Goal: Information Seeking & Learning: Find specific fact

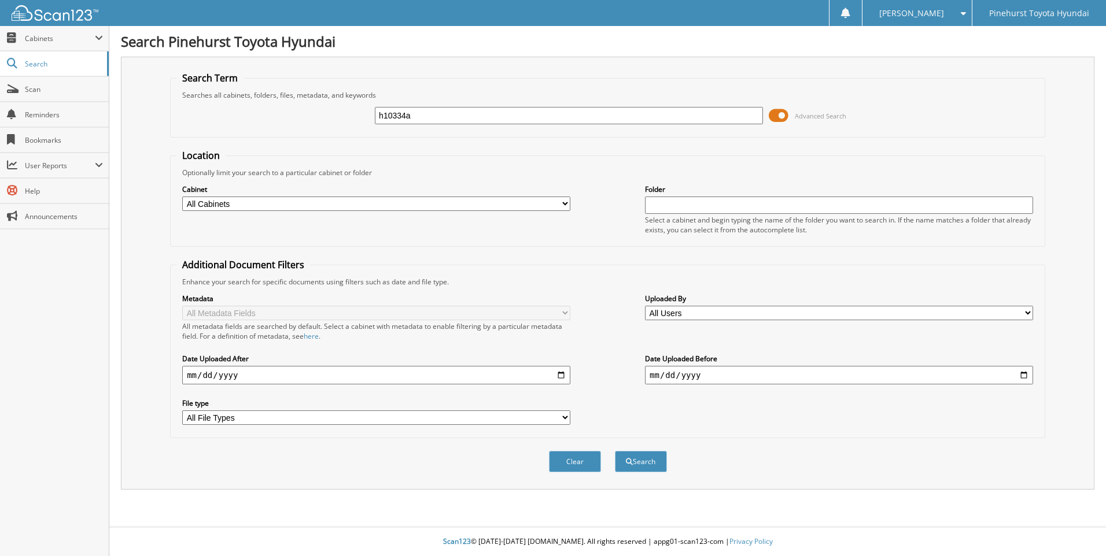
type input "h10334a"
click at [615, 451] on button "Search" at bounding box center [641, 461] width 52 height 21
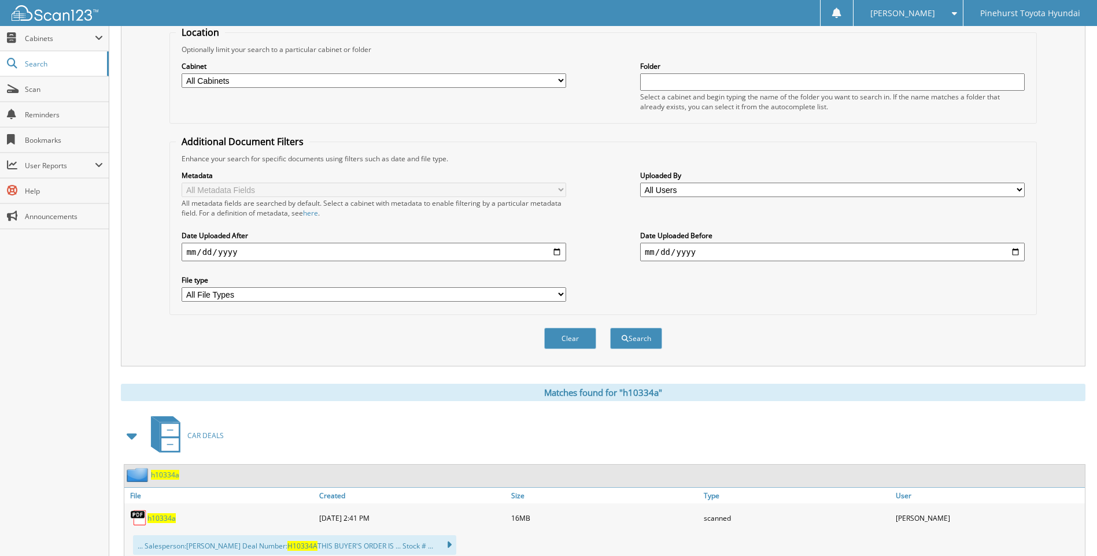
scroll to position [242, 0]
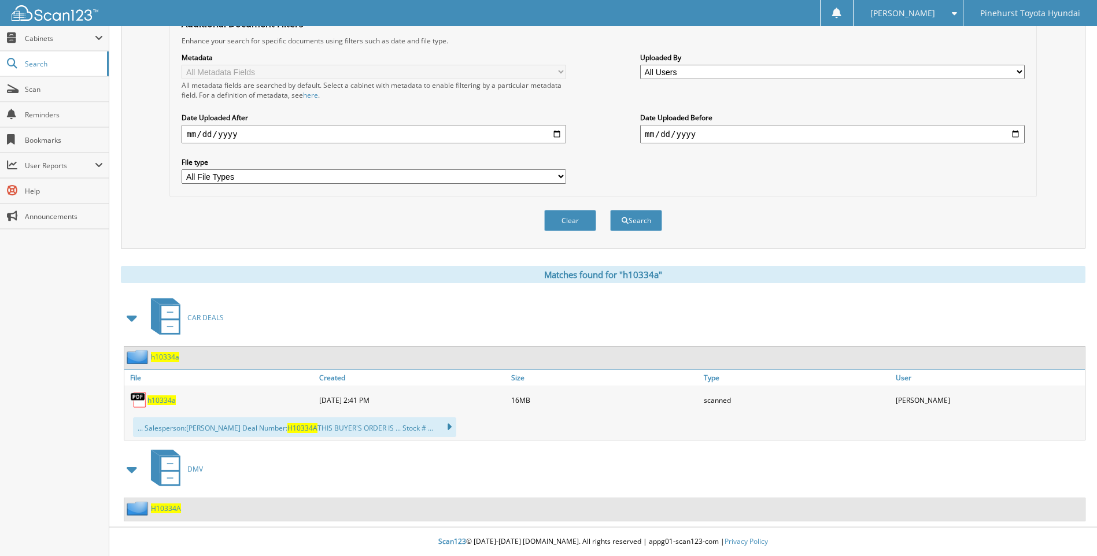
click at [159, 356] on span "h10334a" at bounding box center [165, 357] width 28 height 10
